Goal: Information Seeking & Learning: Learn about a topic

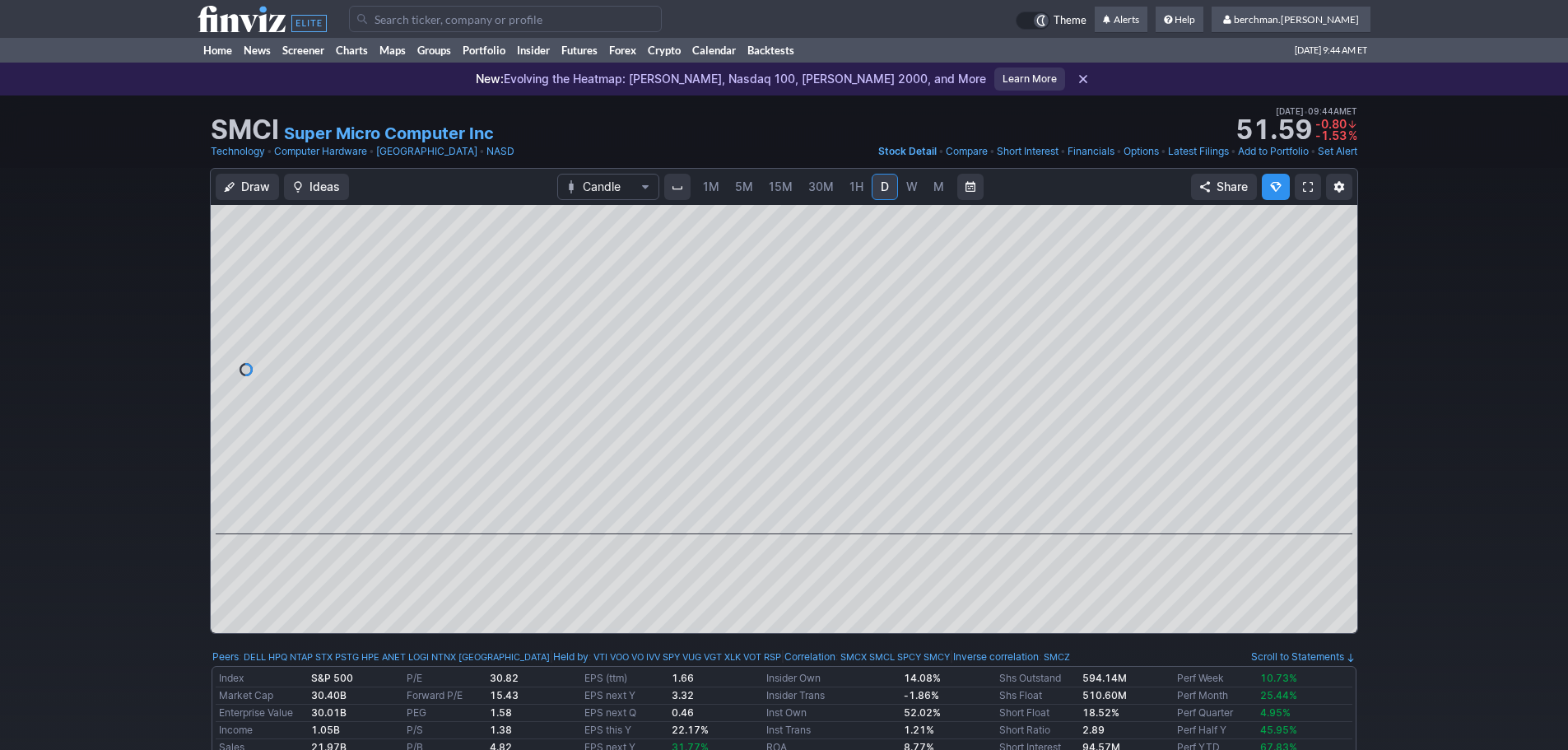
click at [748, 189] on span "5M" at bounding box center [745, 186] width 18 height 14
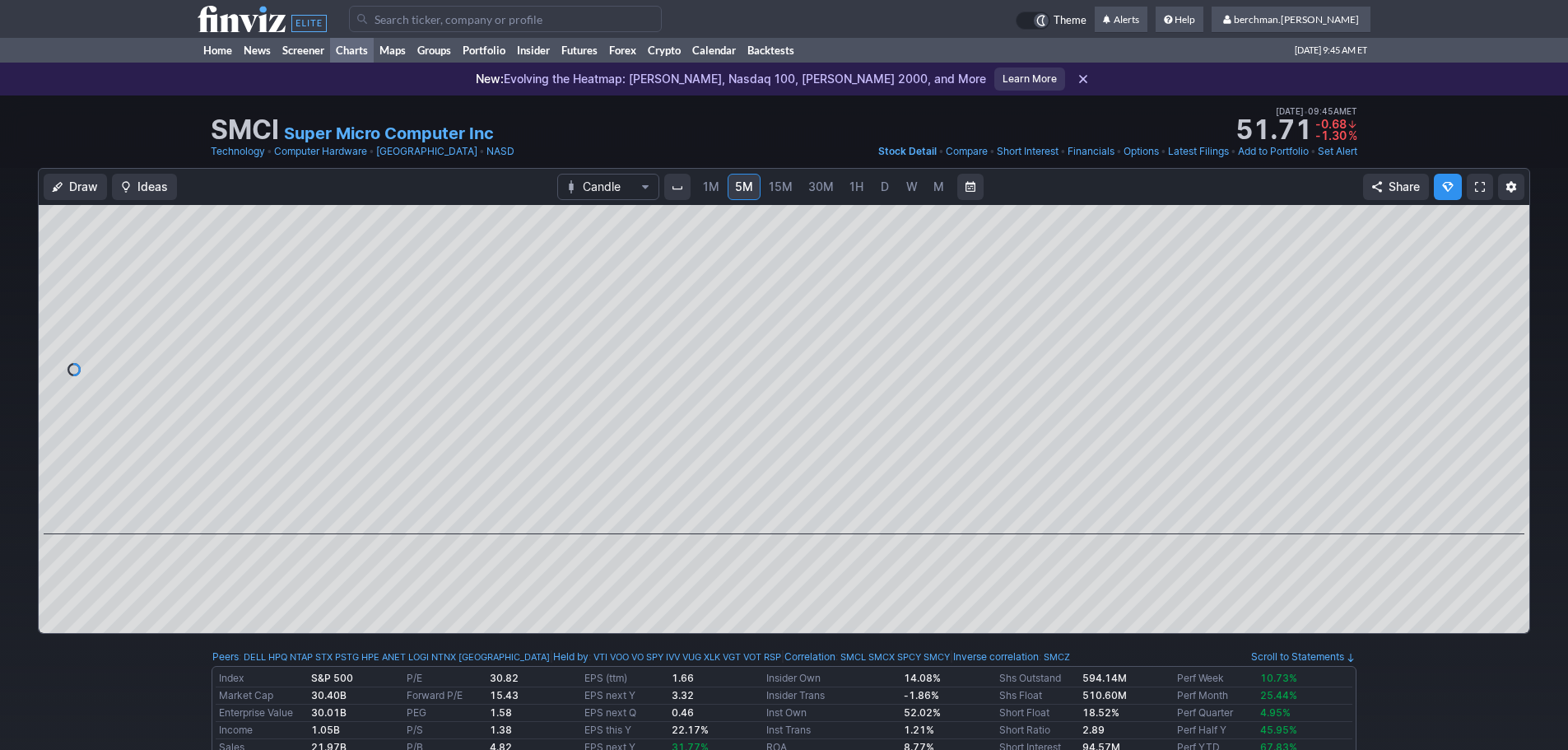
click at [367, 51] on link "Charts" at bounding box center [352, 51] width 44 height 25
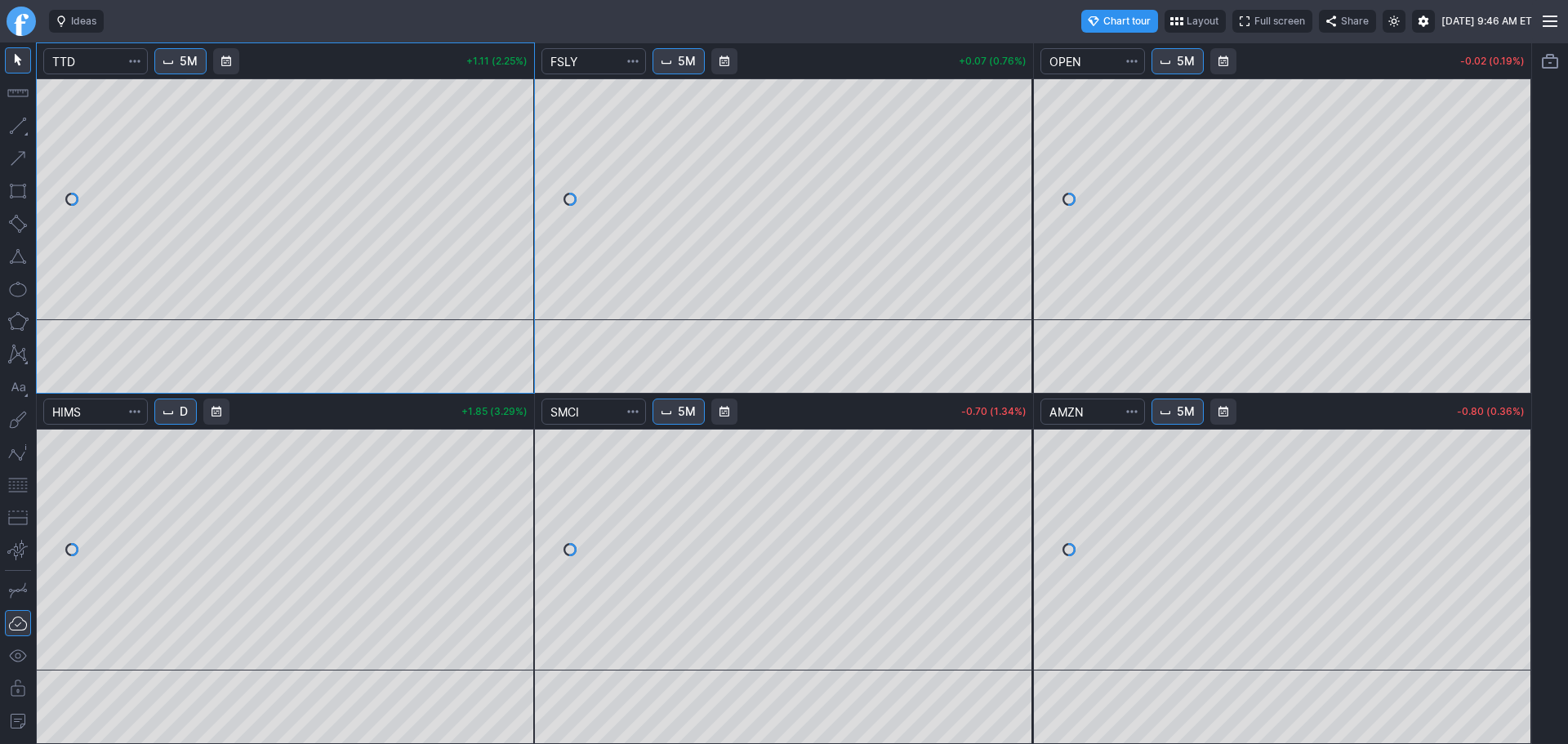
click at [692, 54] on span "5M" at bounding box center [687, 61] width 18 height 16
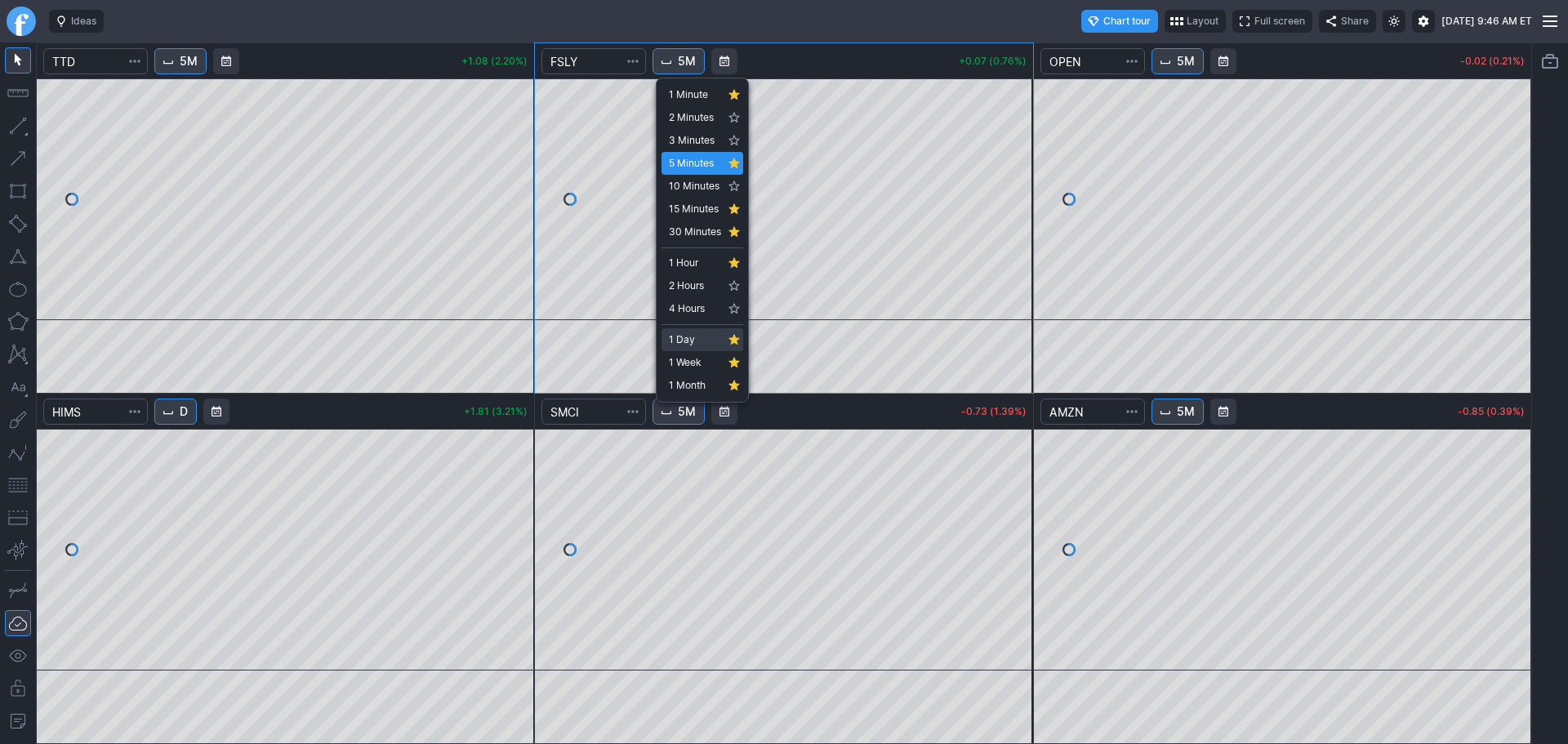
click at [707, 335] on span "1 Day" at bounding box center [694, 340] width 52 height 16
